Goal: Task Accomplishment & Management: Manage account settings

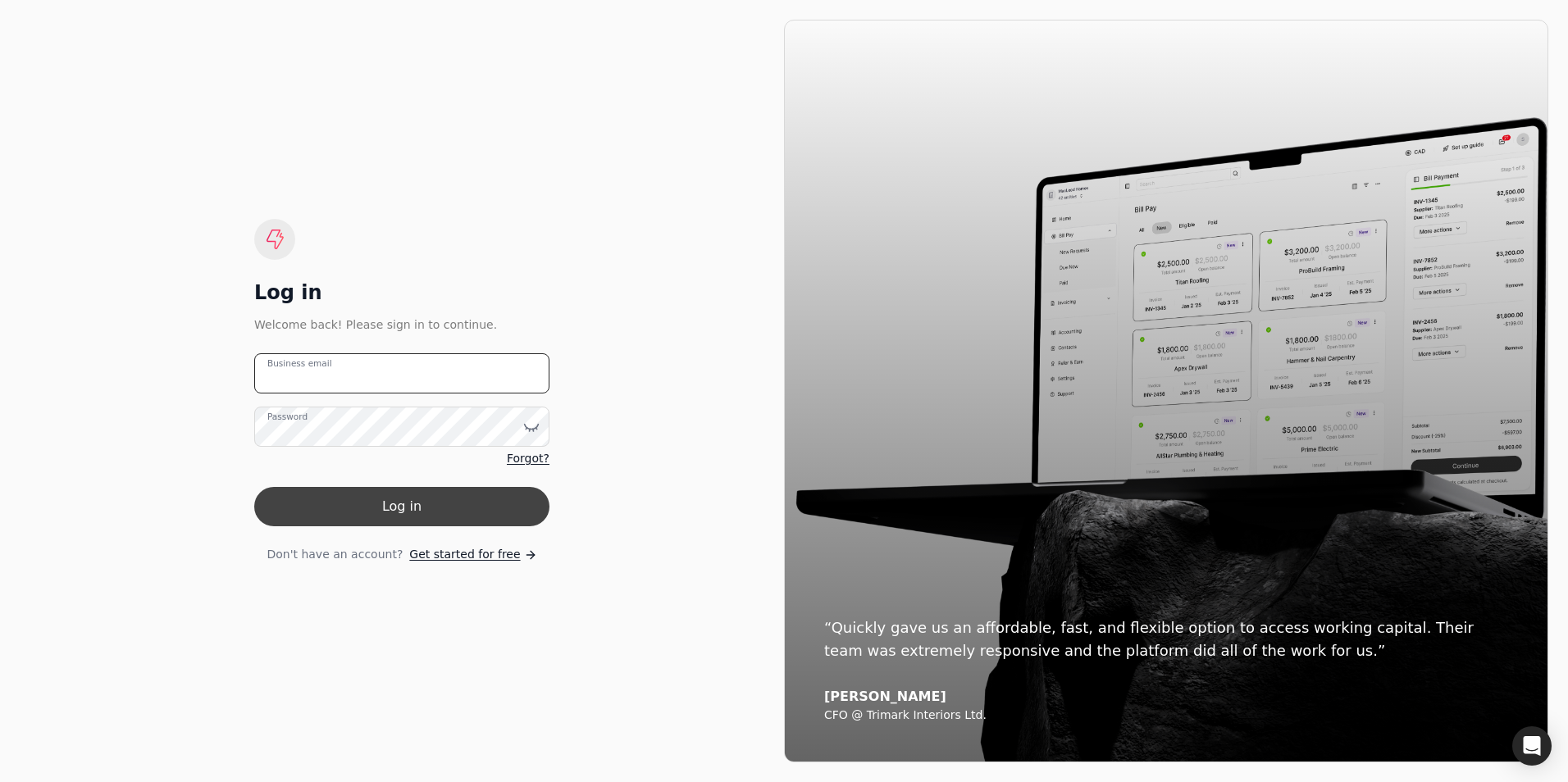
type email "[PERSON_NAME][EMAIL_ADDRESS][PERSON_NAME][DOMAIN_NAME]"
click at [387, 510] on button "Log in" at bounding box center [402, 506] width 295 height 40
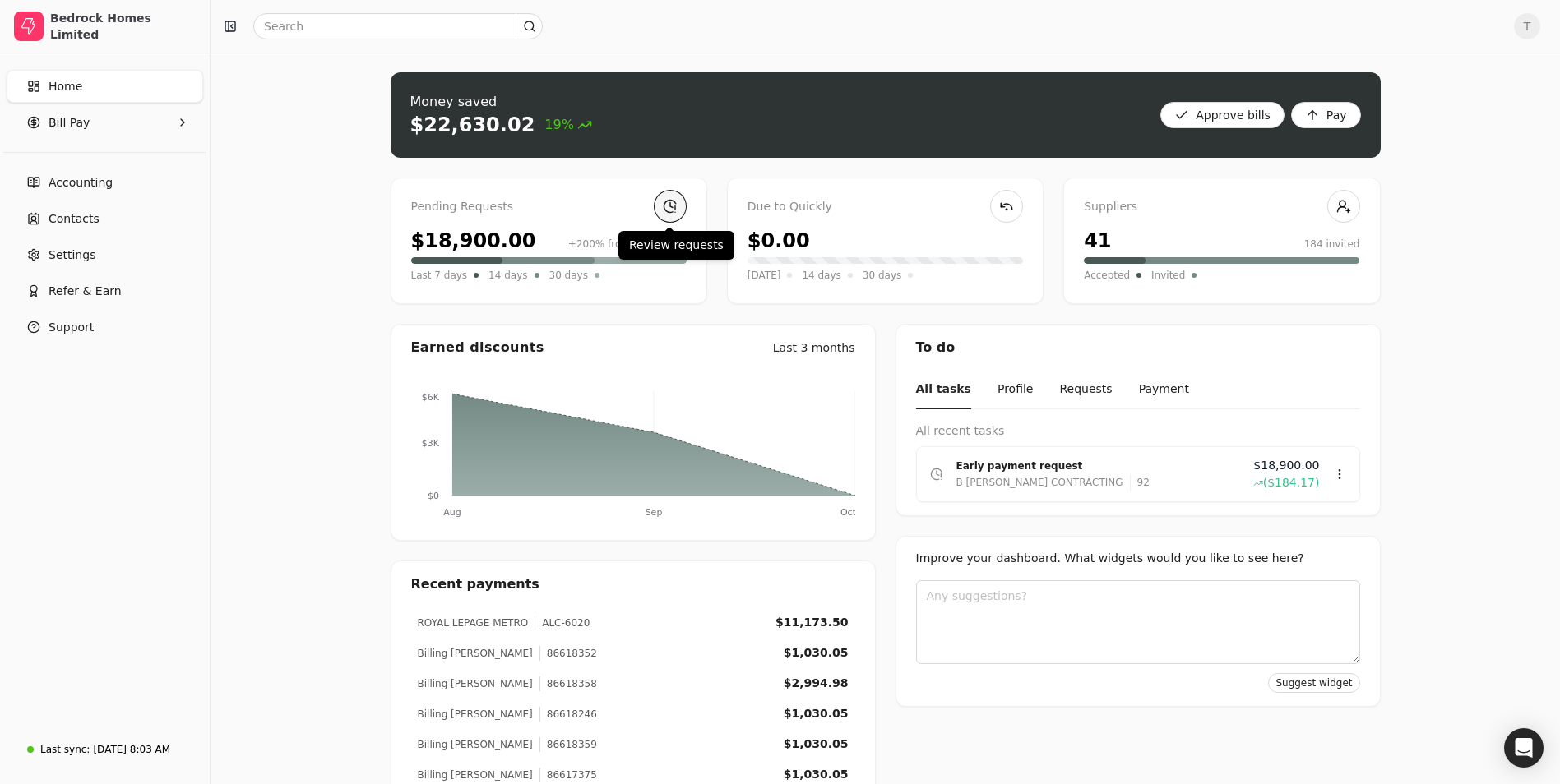
click at [668, 204] on link at bounding box center [670, 206] width 33 height 33
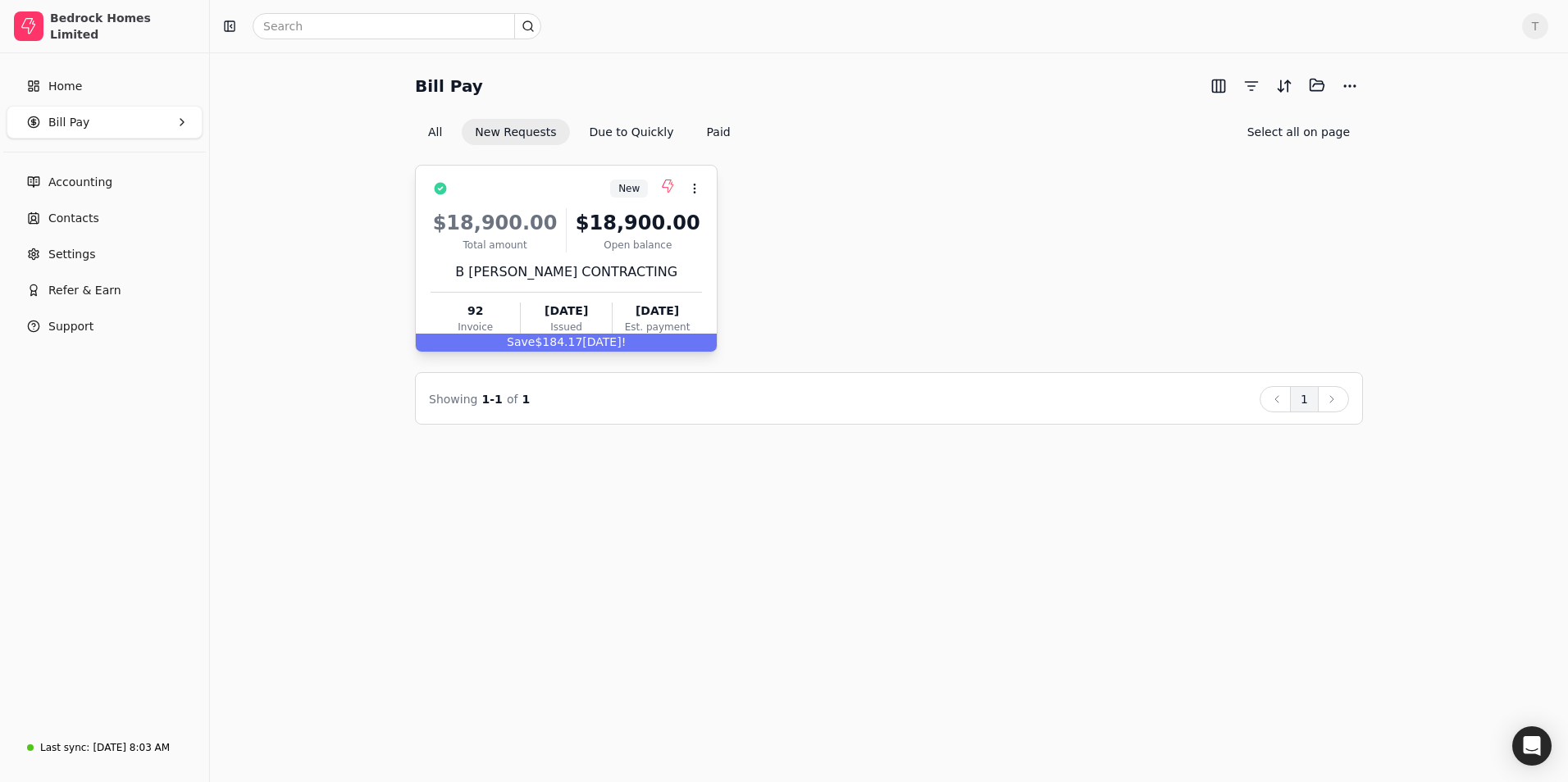
click at [511, 292] on div "$18,900.00 Total amount $18,900.00 Open balance B [PERSON_NAME] CONTRACTING 92 …" at bounding box center [566, 269] width 271 height 140
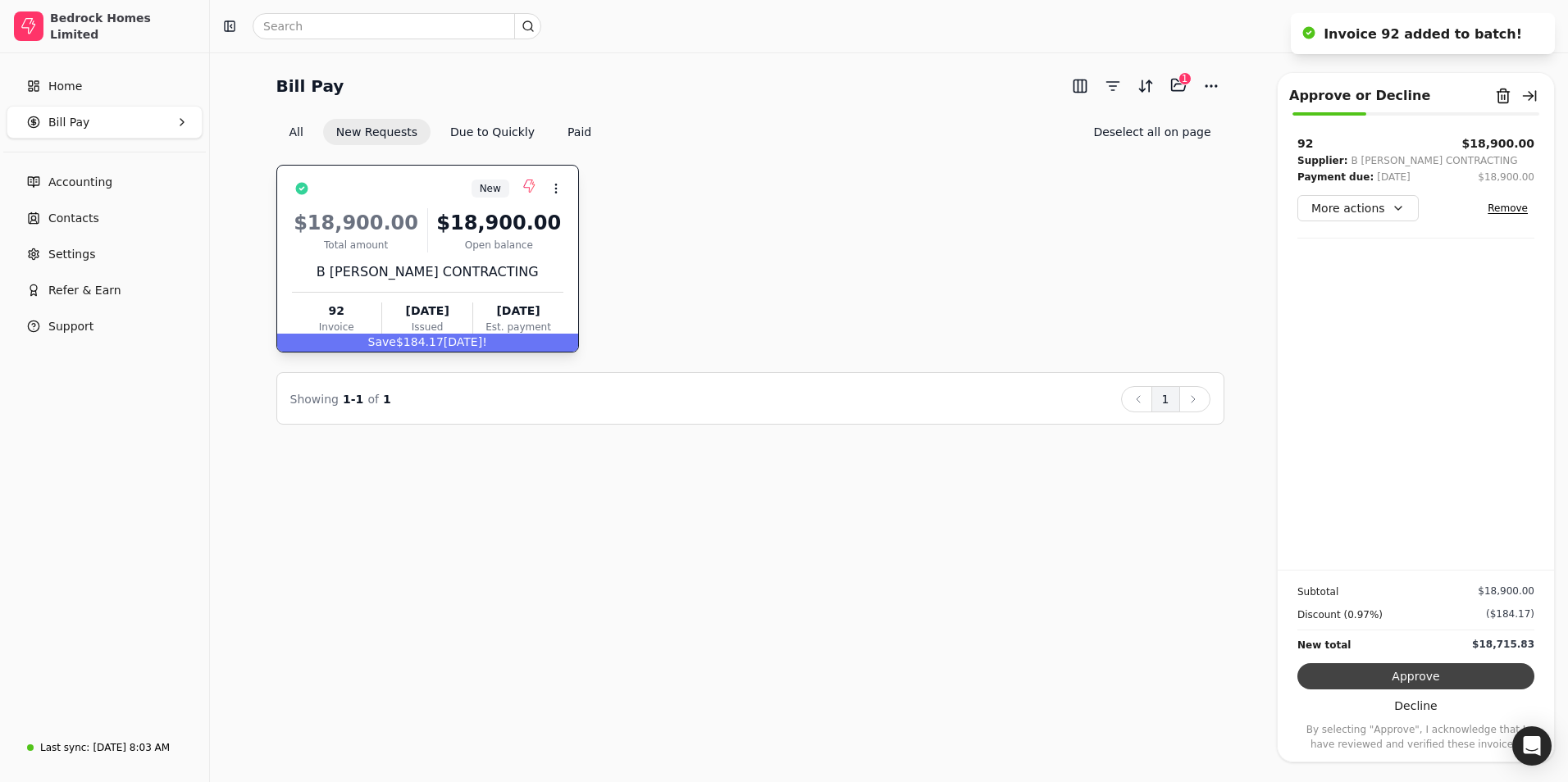
click at [1388, 672] on button "Approve" at bounding box center [1416, 677] width 237 height 27
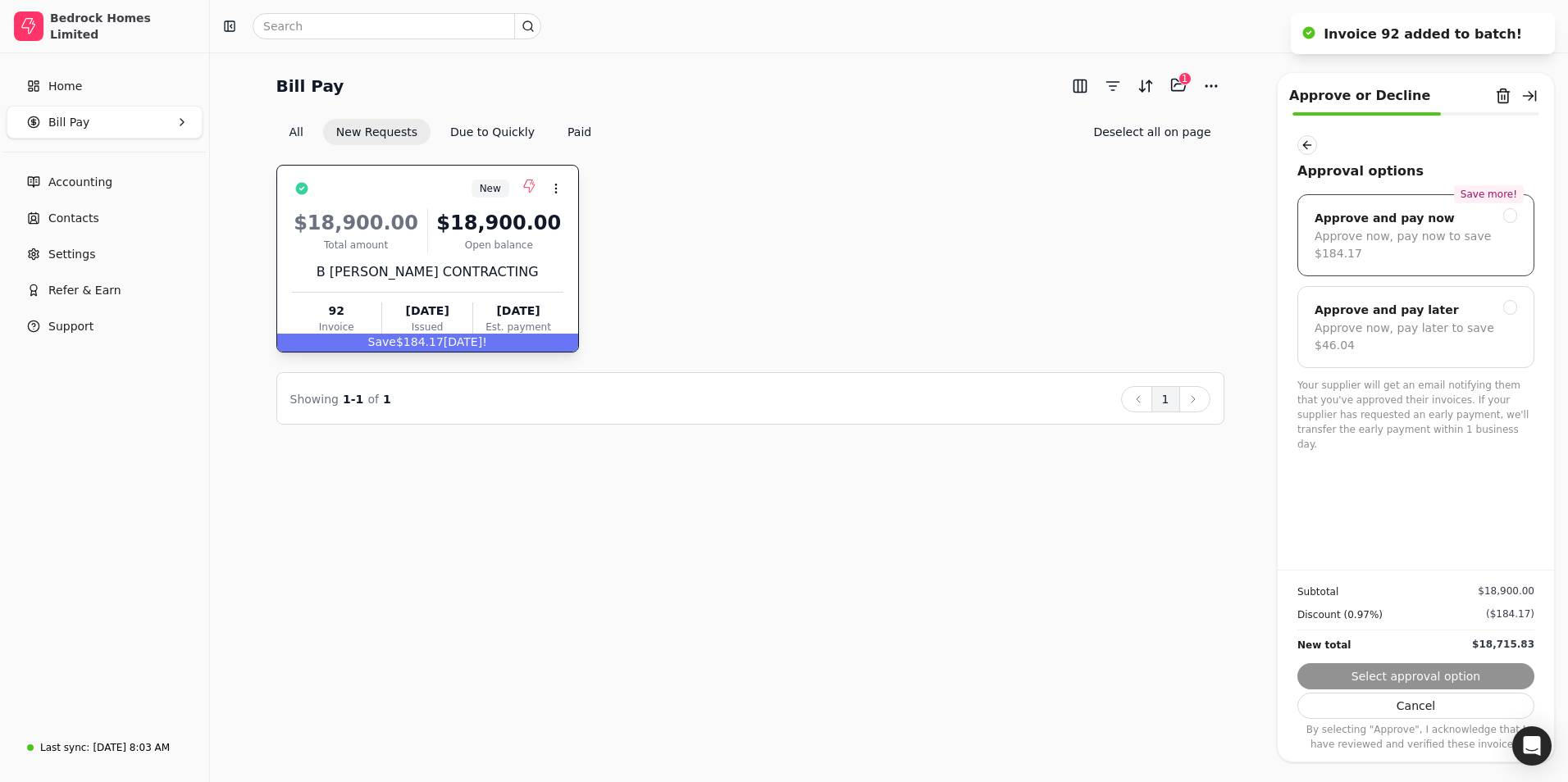
click at [1450, 233] on div "Approve now, pay now to save $184.17" at bounding box center [1415, 245] width 202 height 34
click at [1447, 672] on button "Next" at bounding box center [1416, 677] width 237 height 27
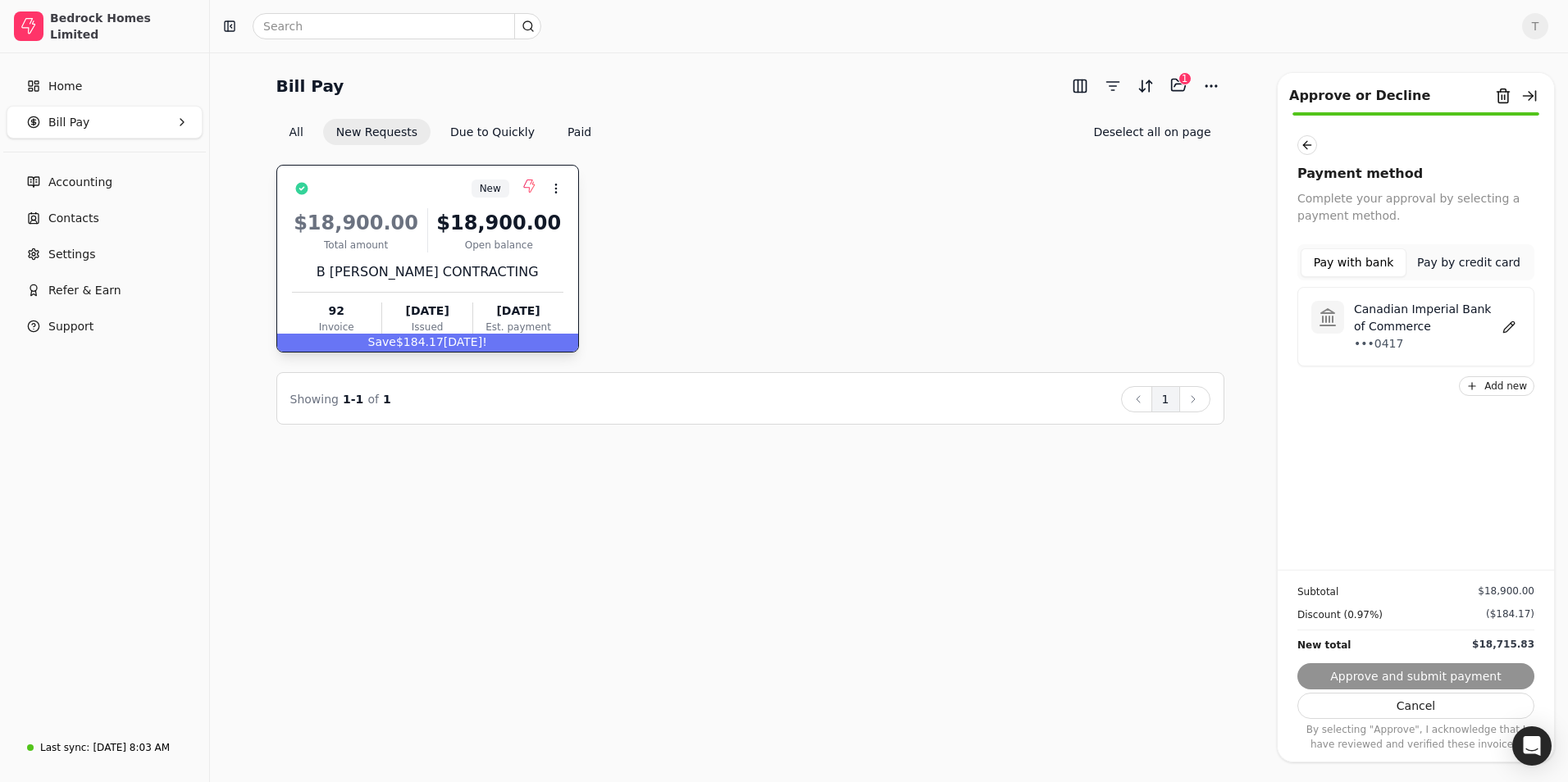
click at [1419, 332] on p "Canadian Imperial Bank of Commerce" at bounding box center [1426, 318] width 143 height 34
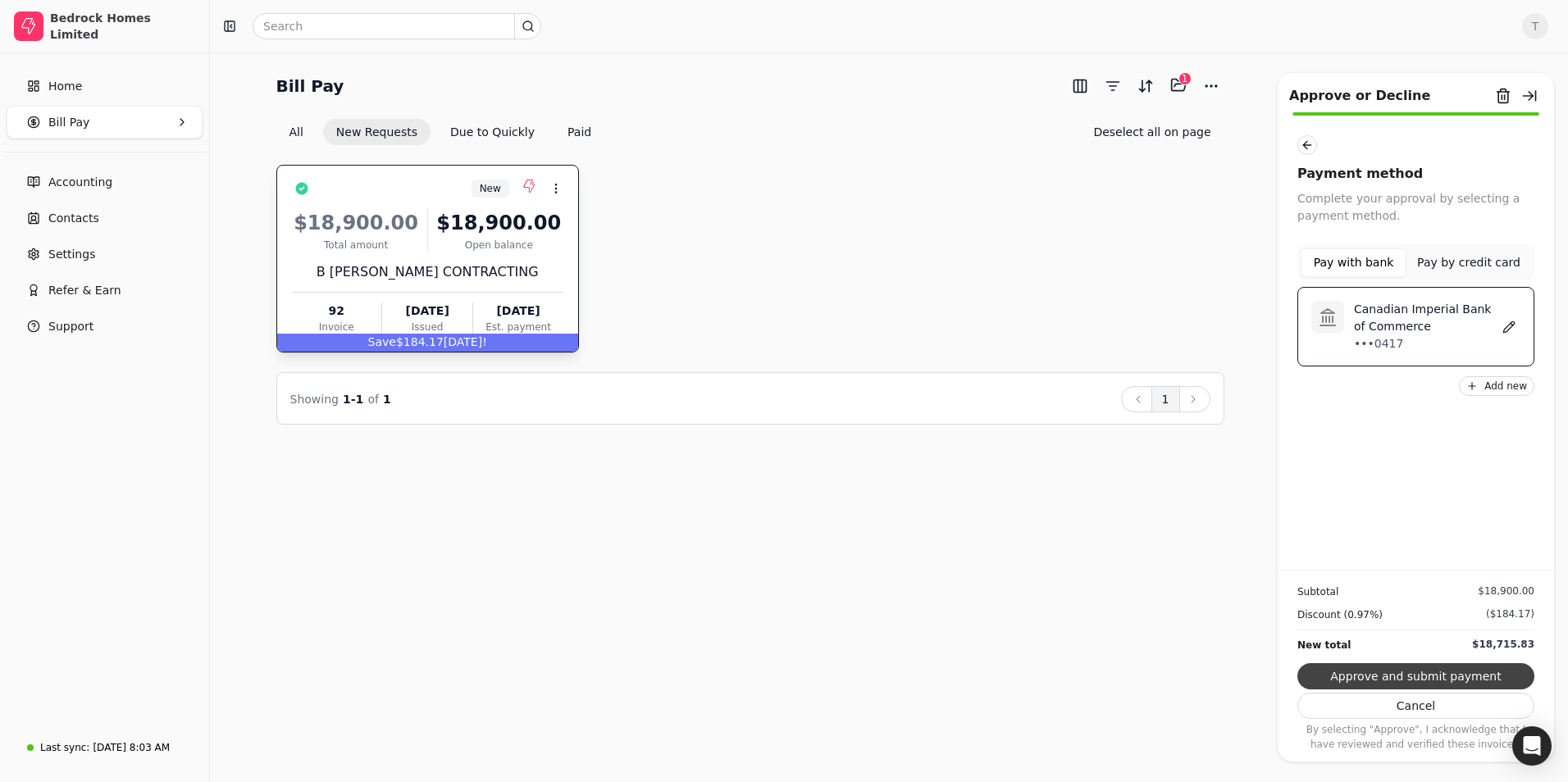
click at [1442, 675] on button "Approve and submit payment" at bounding box center [1416, 677] width 237 height 27
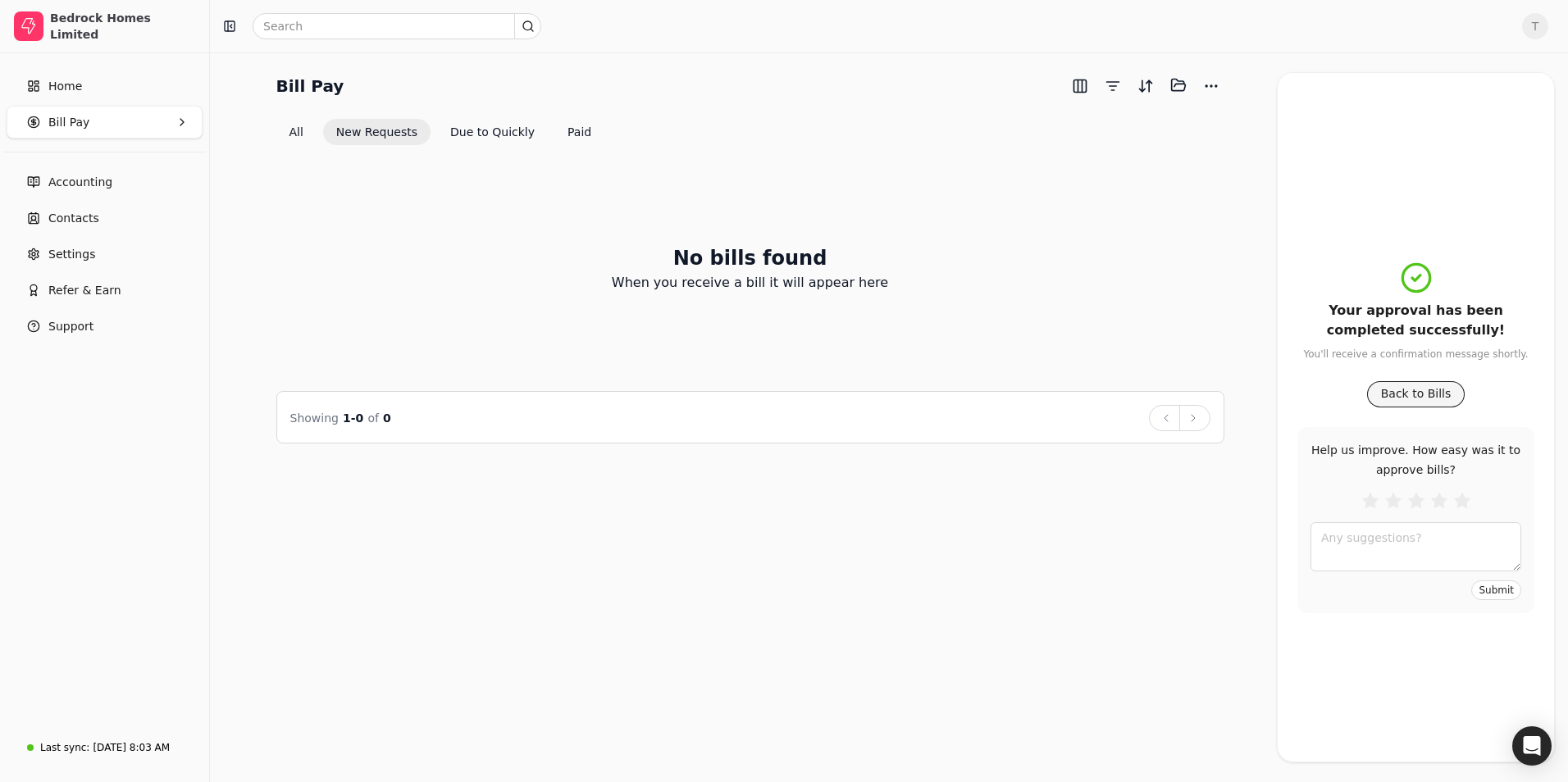
click at [1387, 390] on button "Back to Bills" at bounding box center [1416, 394] width 98 height 27
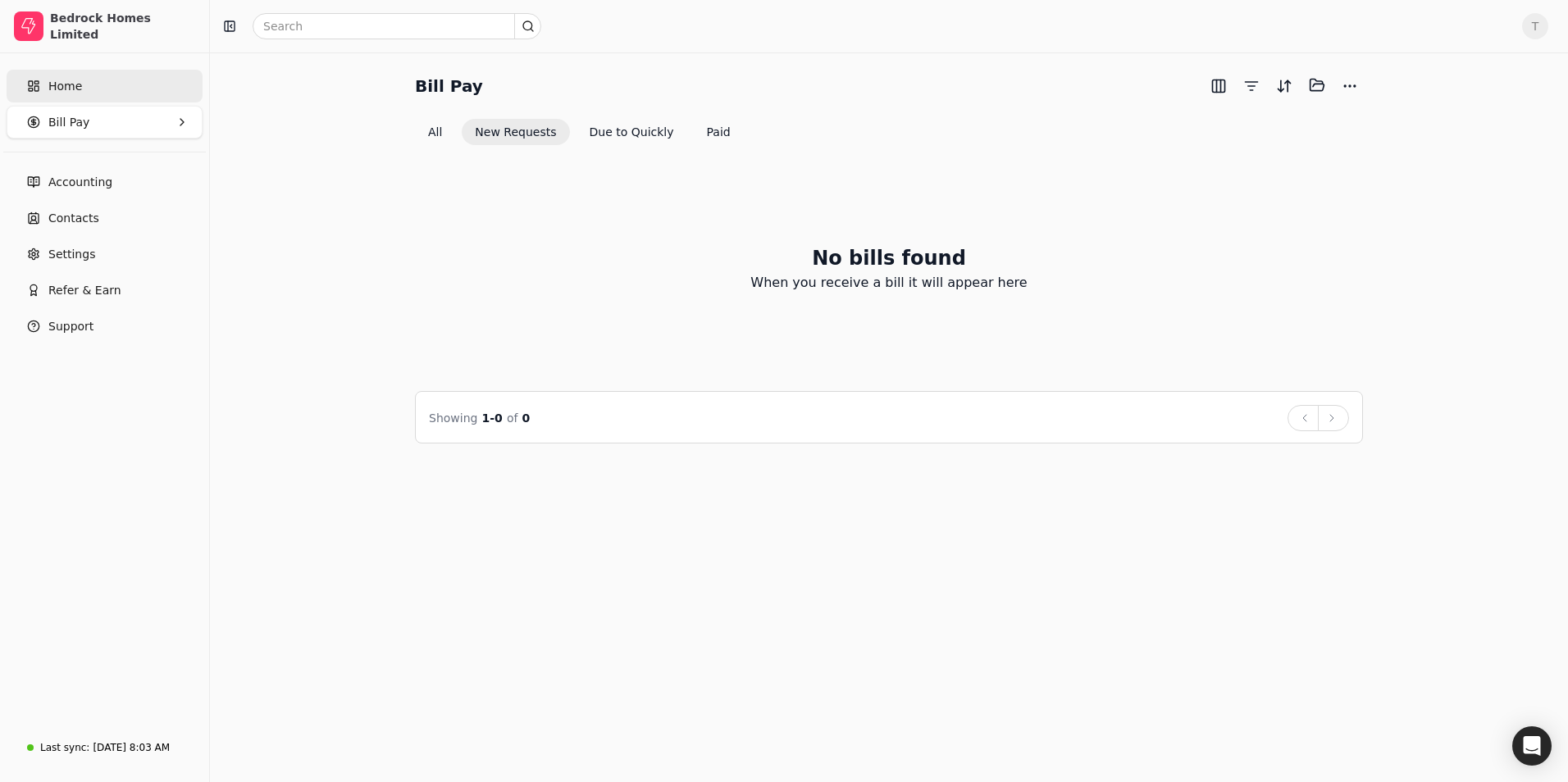
click at [84, 85] on link "Home" at bounding box center [104, 86] width 196 height 33
